Goal: Check status

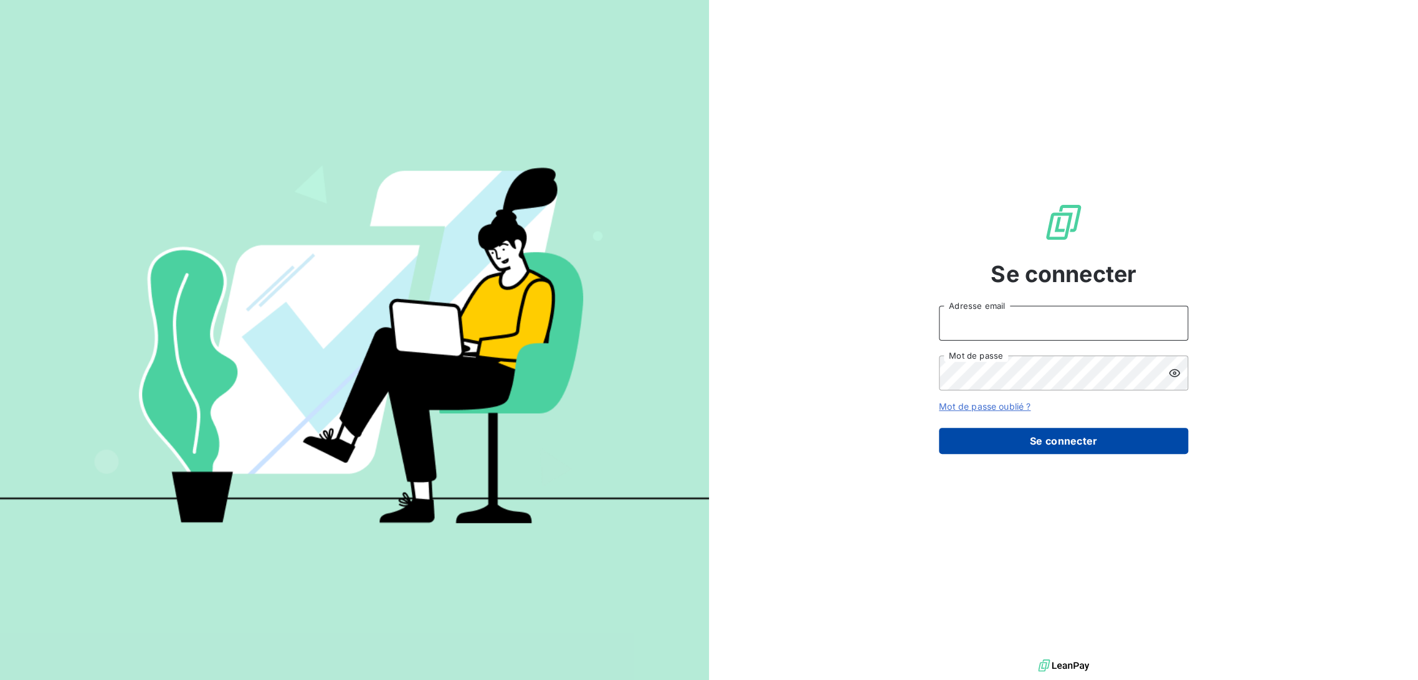
type input "[EMAIL_ADDRESS][DOMAIN_NAME]"
click at [1042, 450] on button "Se connecter" at bounding box center [1063, 441] width 249 height 26
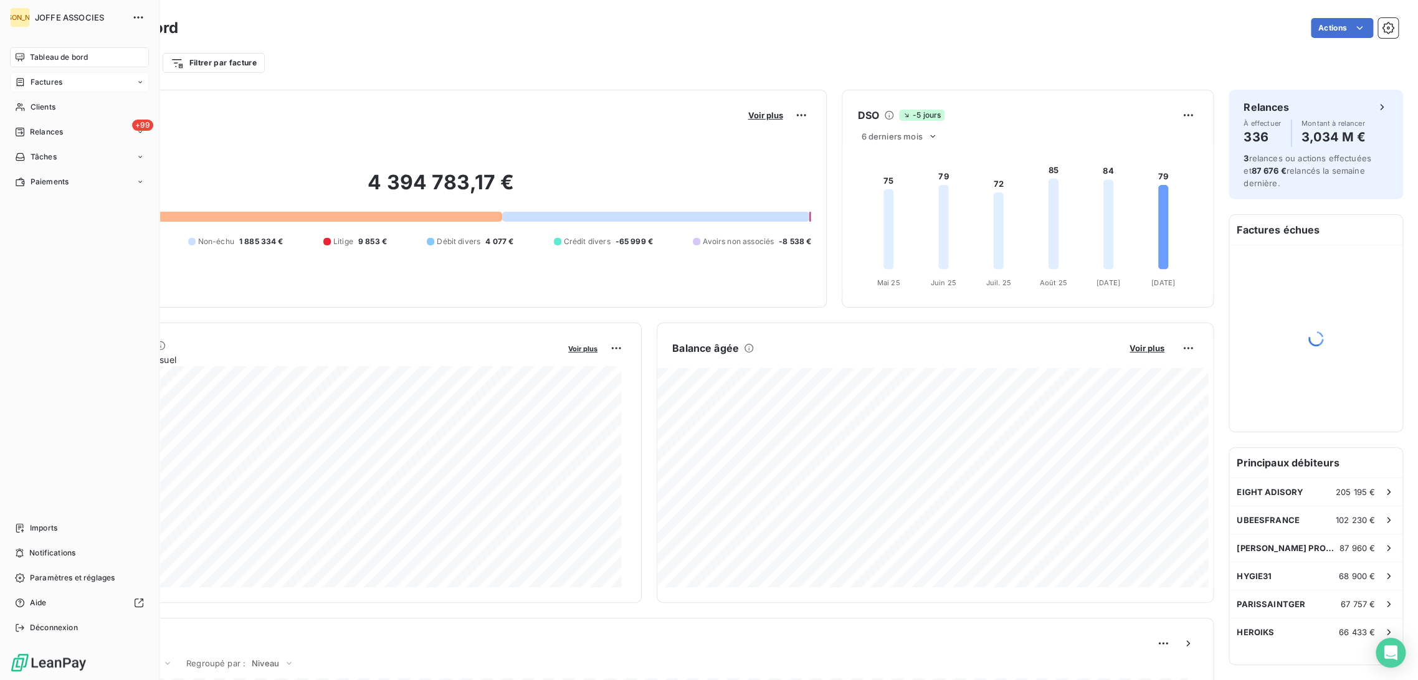
click at [26, 80] on div "Factures" at bounding box center [38, 82] width 47 height 11
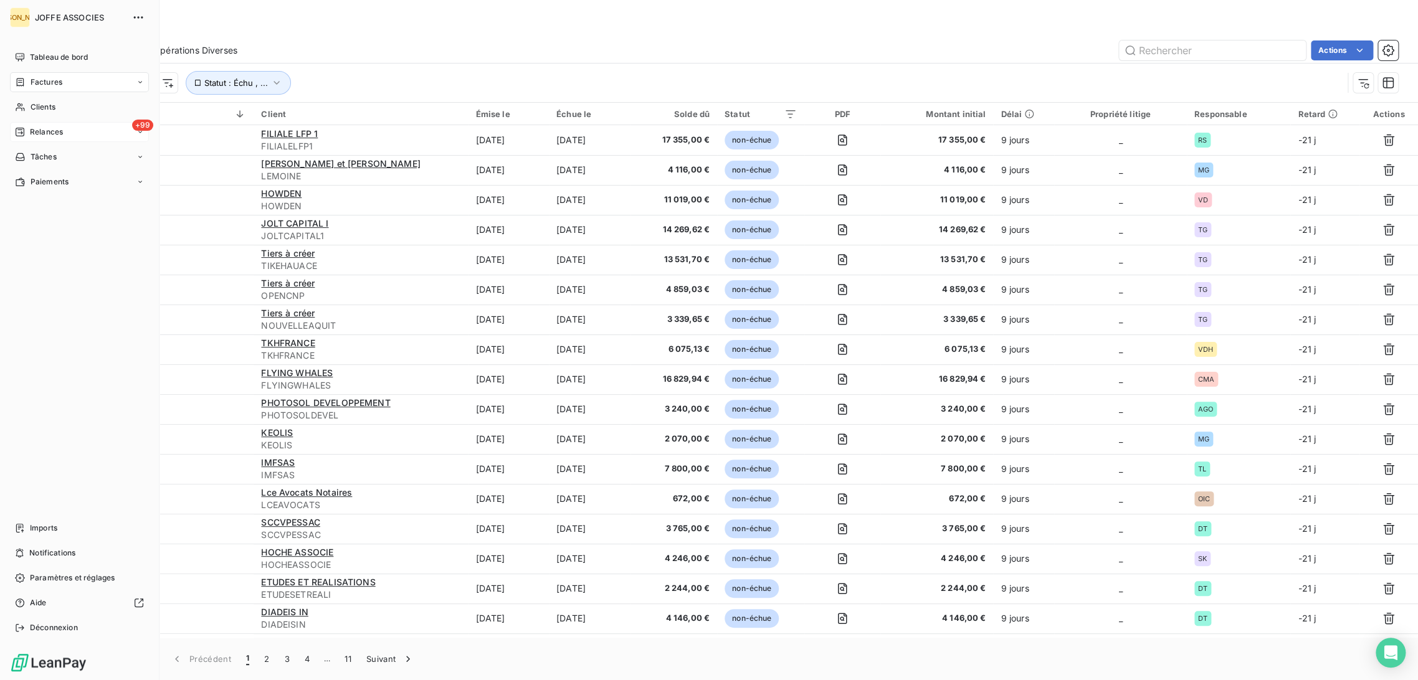
click at [63, 136] on div "+99 Relances" at bounding box center [79, 132] width 139 height 20
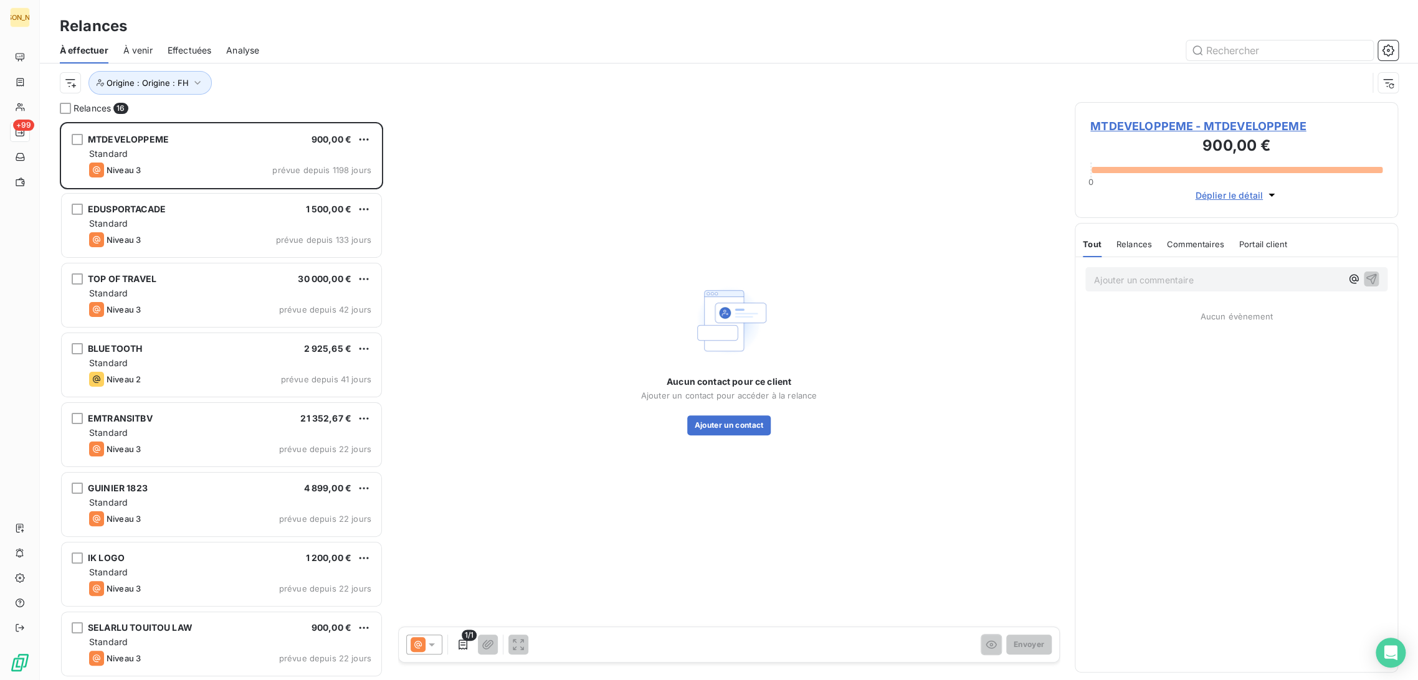
scroll to position [548, 313]
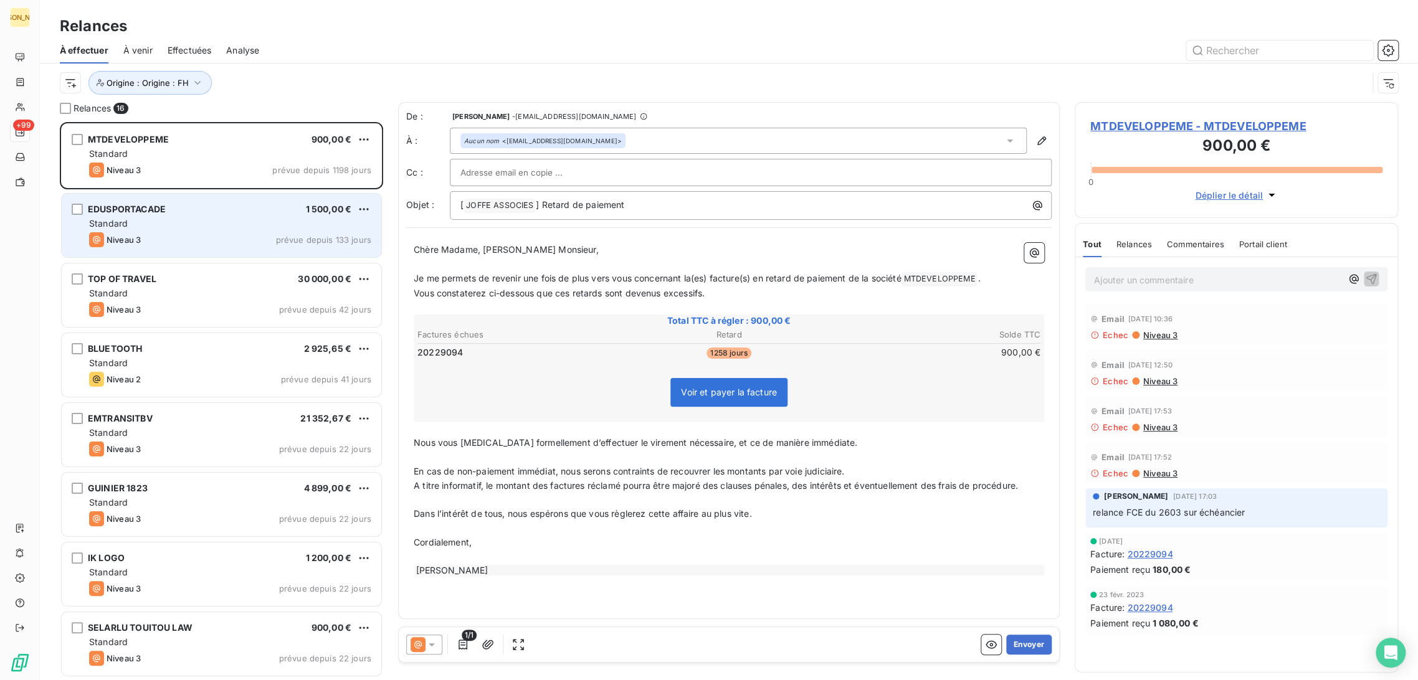
click at [204, 232] on div "EDUSPORTACADE 1 500,00 € Standard Niveau 3 prévue depuis 133 jours" at bounding box center [222, 226] width 320 height 64
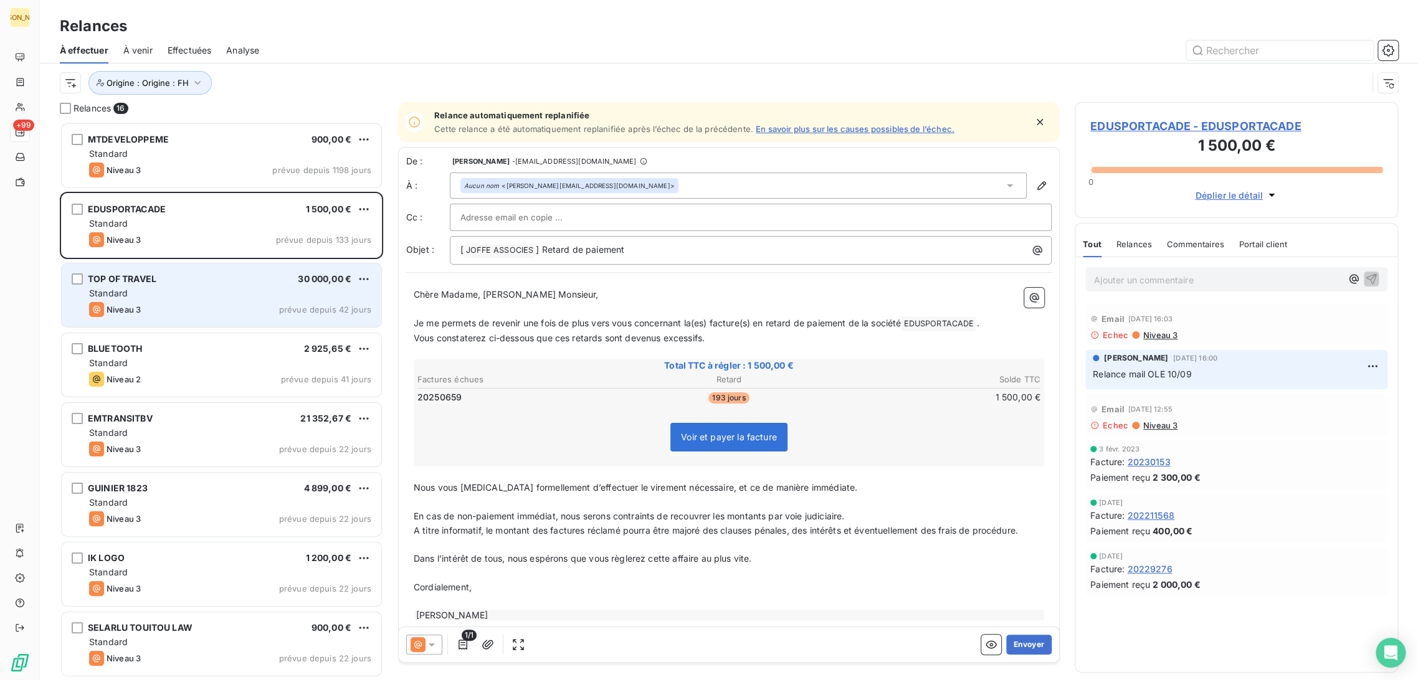
click at [221, 312] on div "Niveau 3 prévue depuis 42 jours" at bounding box center [230, 309] width 282 height 15
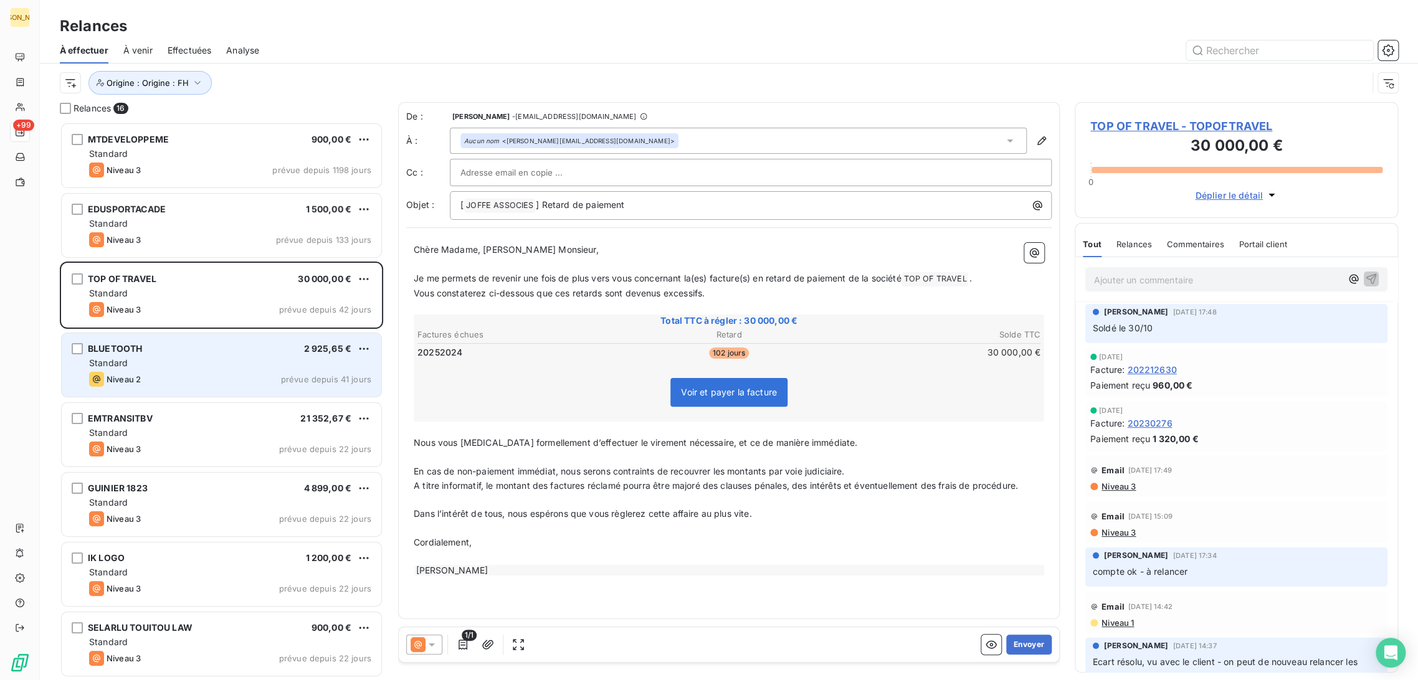
click at [191, 378] on div "Niveau 2 prévue depuis 41 jours" at bounding box center [230, 379] width 282 height 15
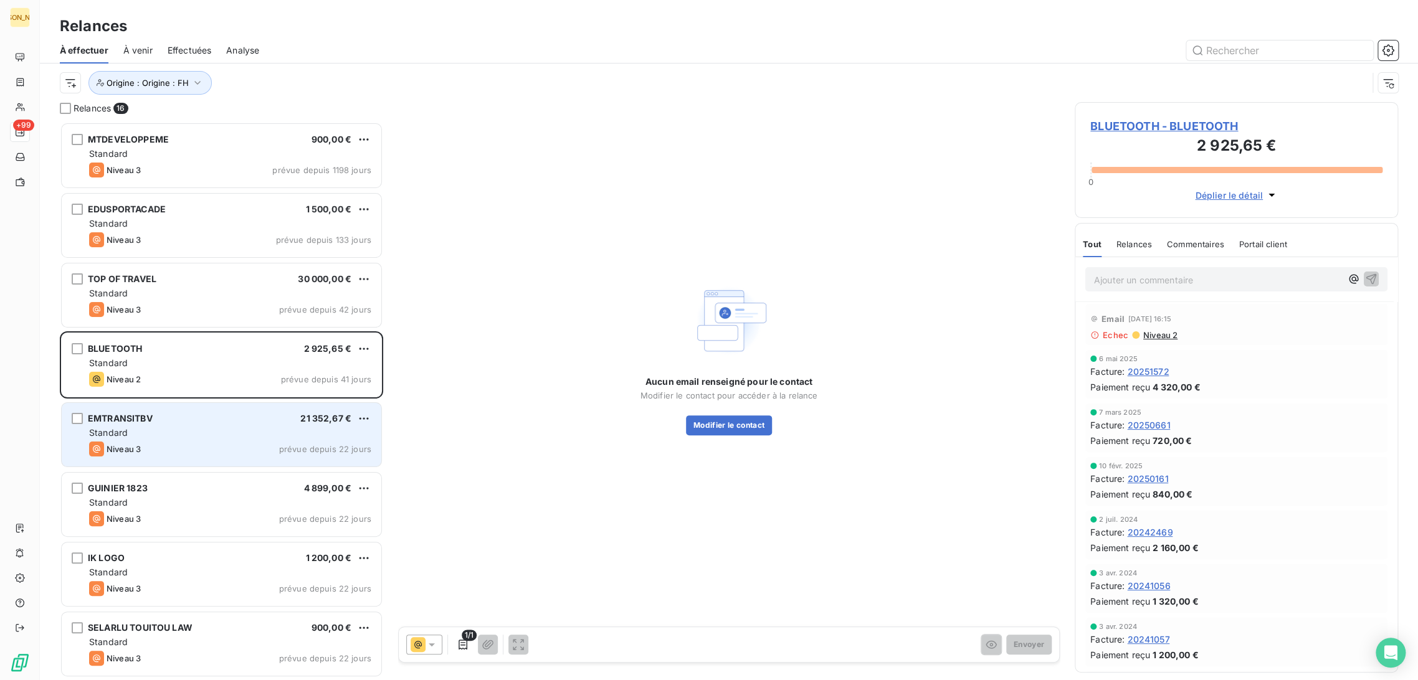
click at [217, 432] on div "Standard" at bounding box center [230, 433] width 282 height 12
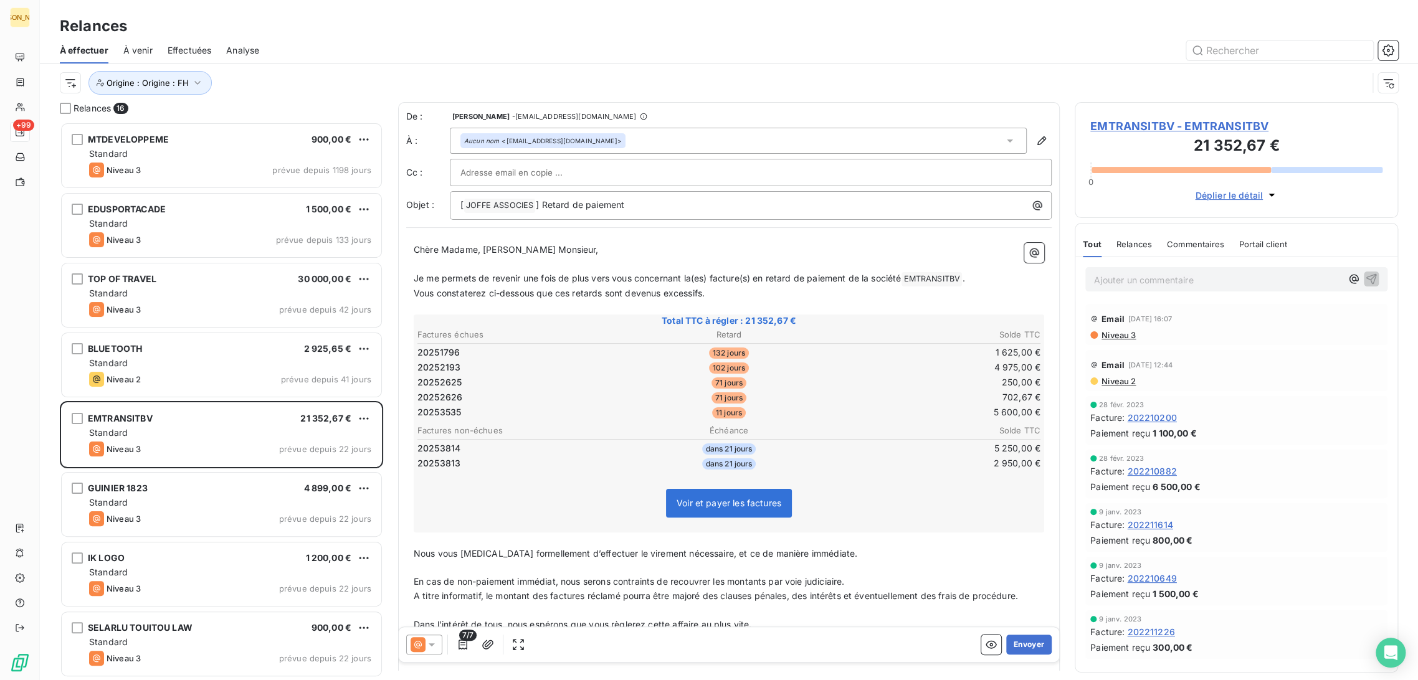
click at [1148, 128] on span "EMTRANSITBV - EMTRANSITBV" at bounding box center [1236, 126] width 292 height 17
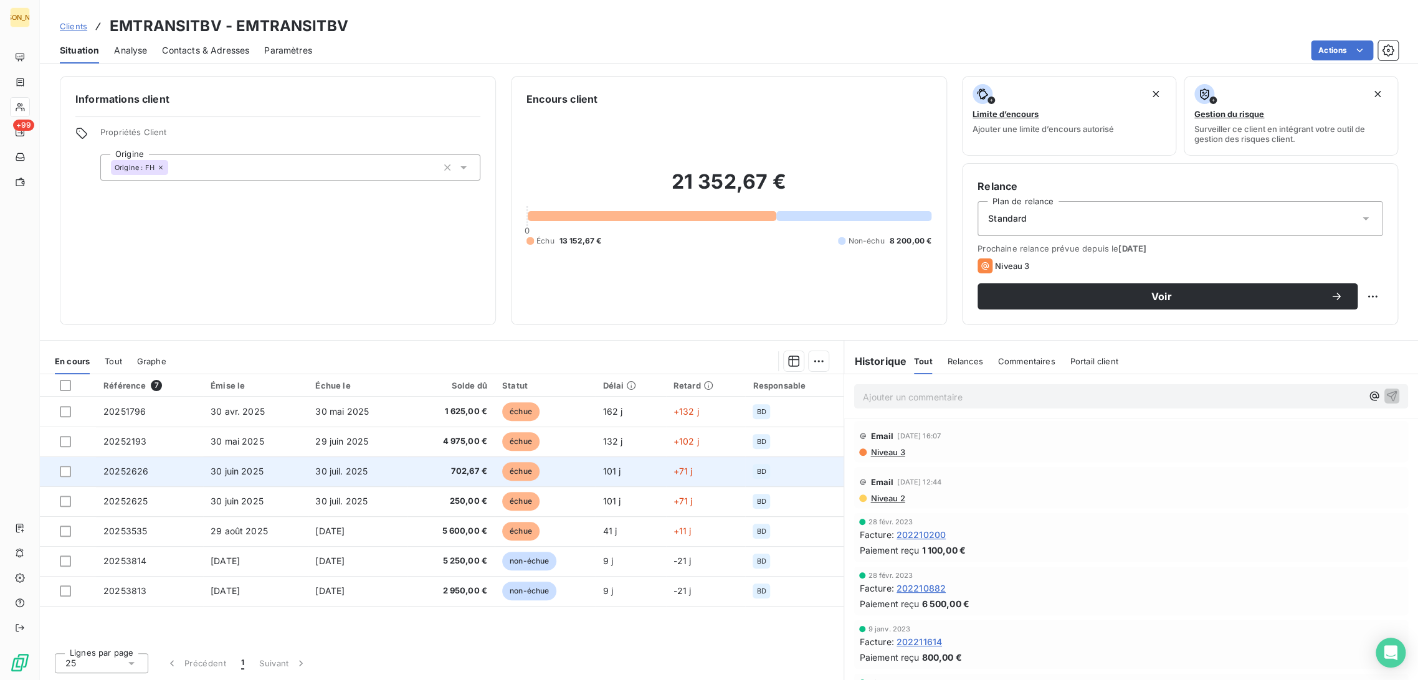
click at [416, 474] on td "702,67 €" at bounding box center [450, 472] width 87 height 30
